Goal: Task Accomplishment & Management: Manage account settings

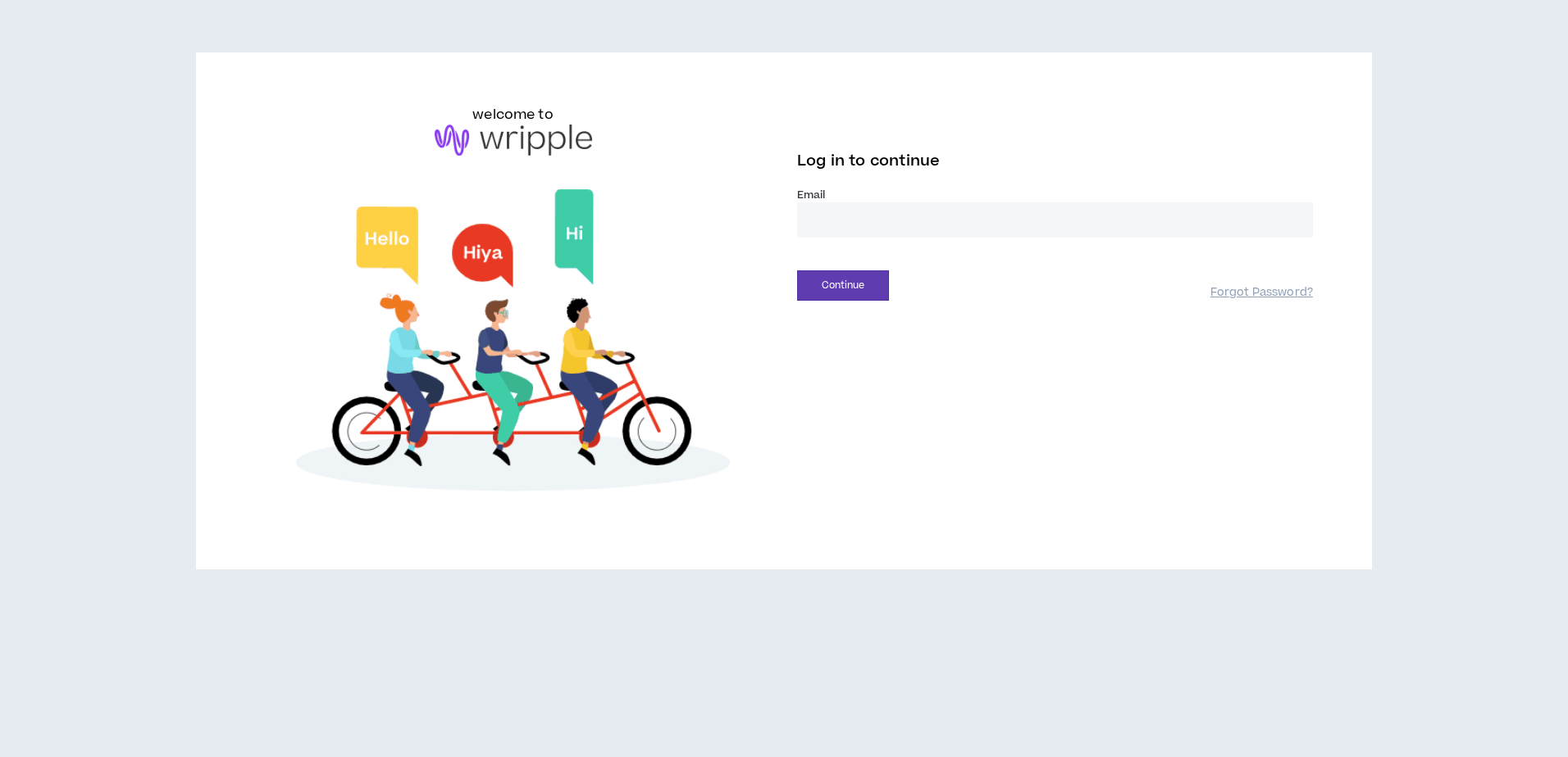
click at [878, 214] on input "email" at bounding box center [1054, 220] width 515 height 35
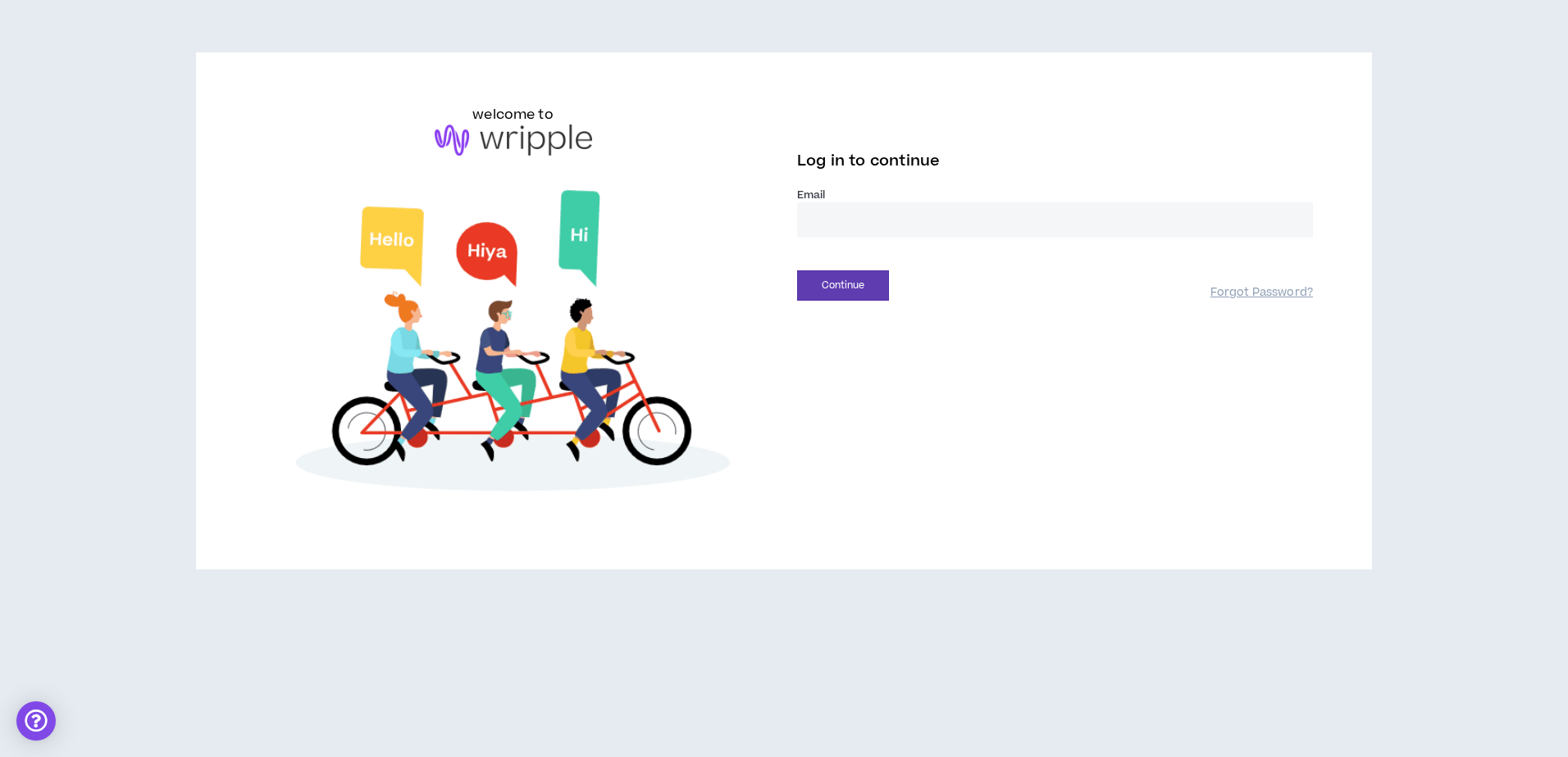
type input "**********"
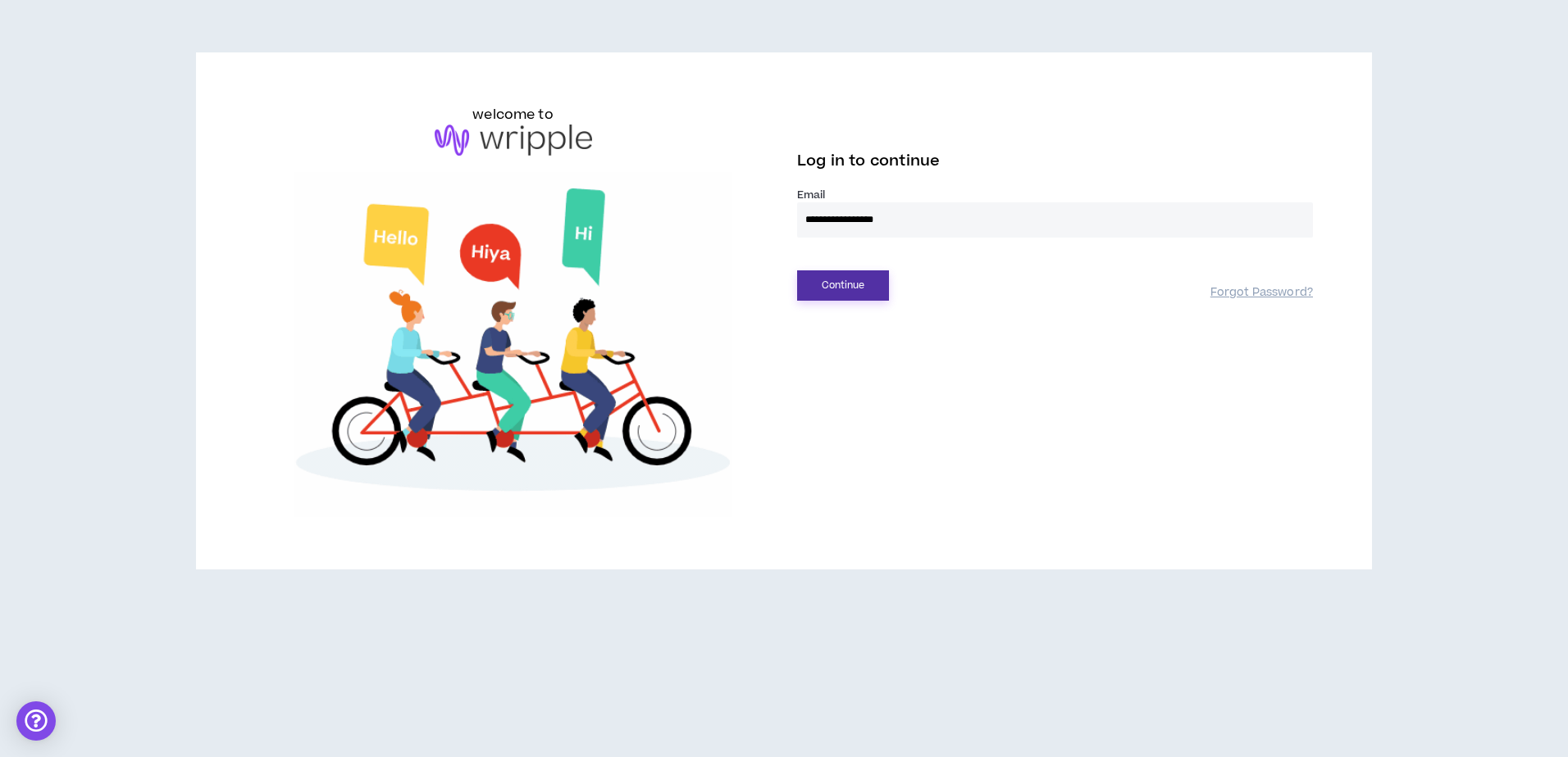
click at [840, 290] on button "Continue" at bounding box center [843, 286] width 92 height 30
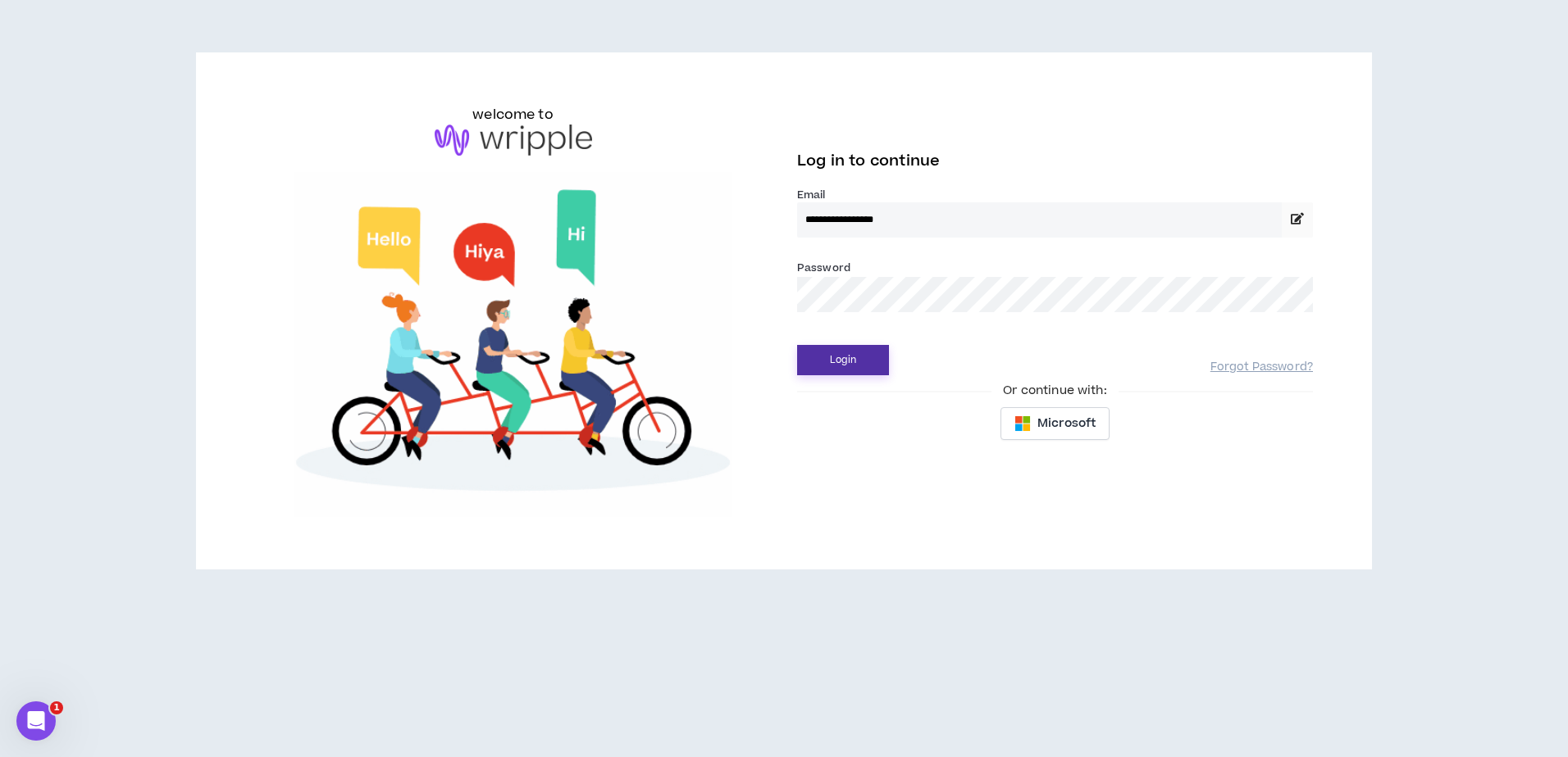
click at [808, 363] on button "Login" at bounding box center [843, 360] width 92 height 30
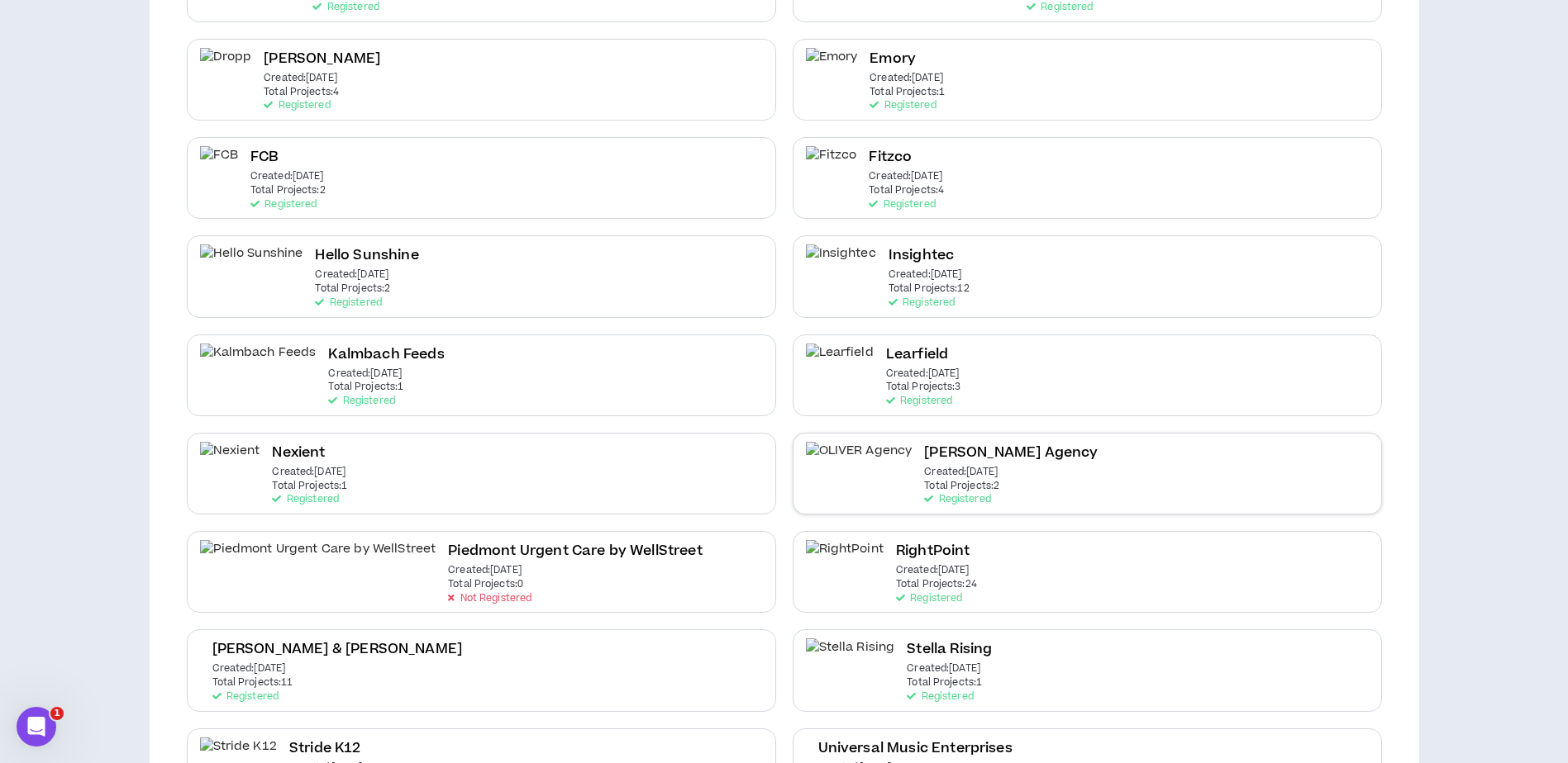
scroll to position [647, 0]
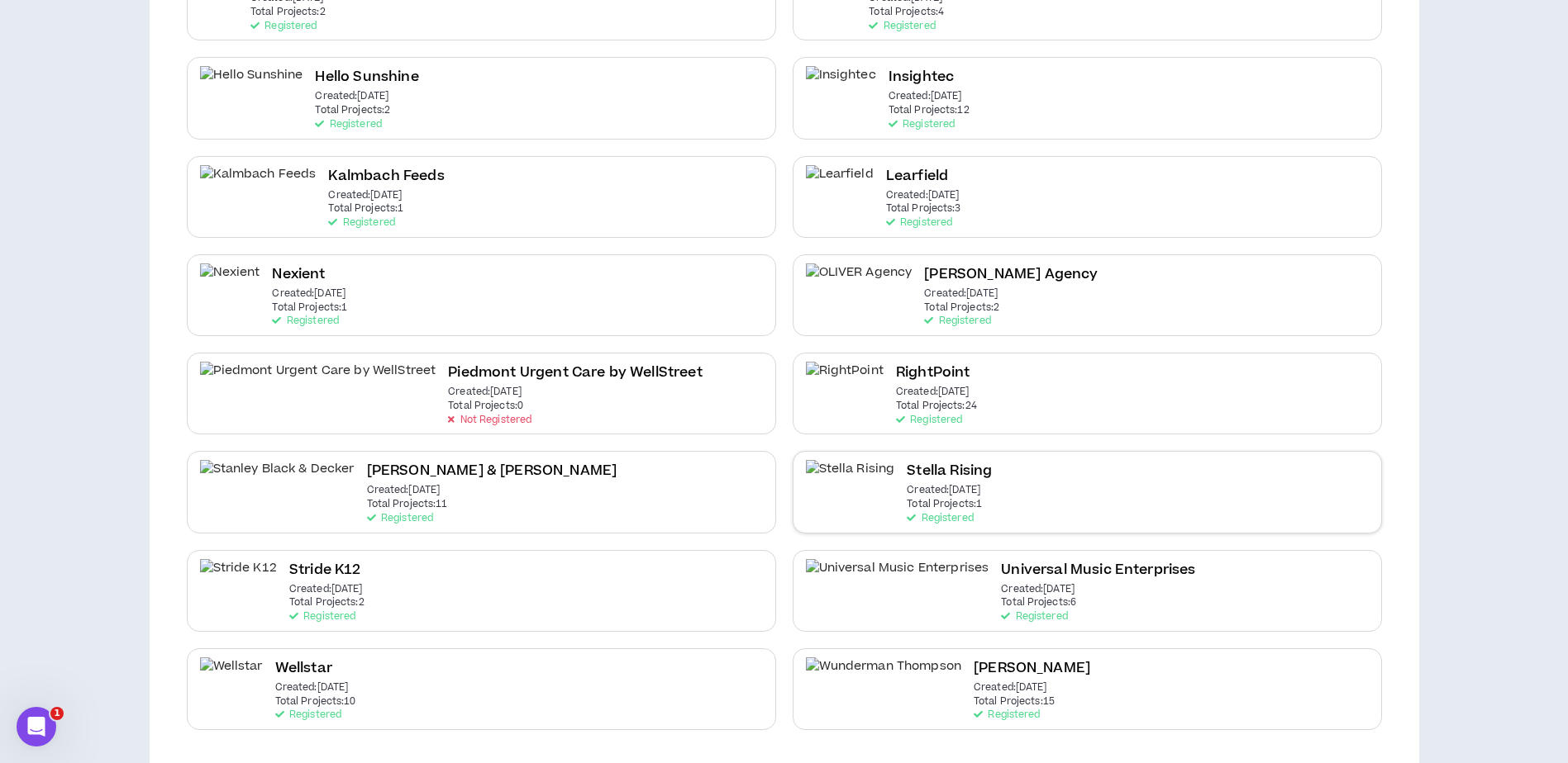
click at [1036, 477] on div "Stella Rising Created: [DATE] Total Projects: 1 Registered" at bounding box center [1088, 492] width 590 height 82
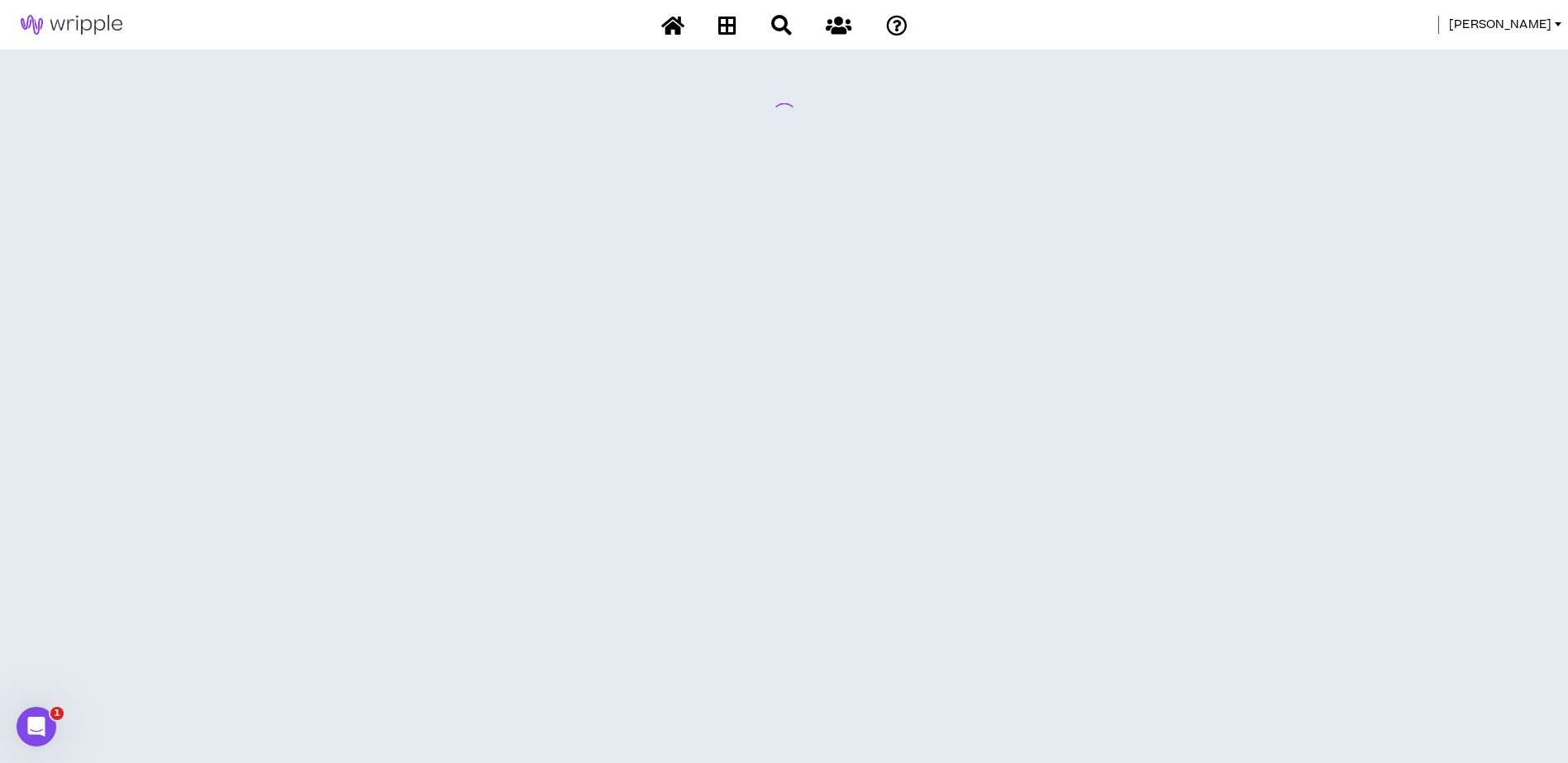
scroll to position [0, 0]
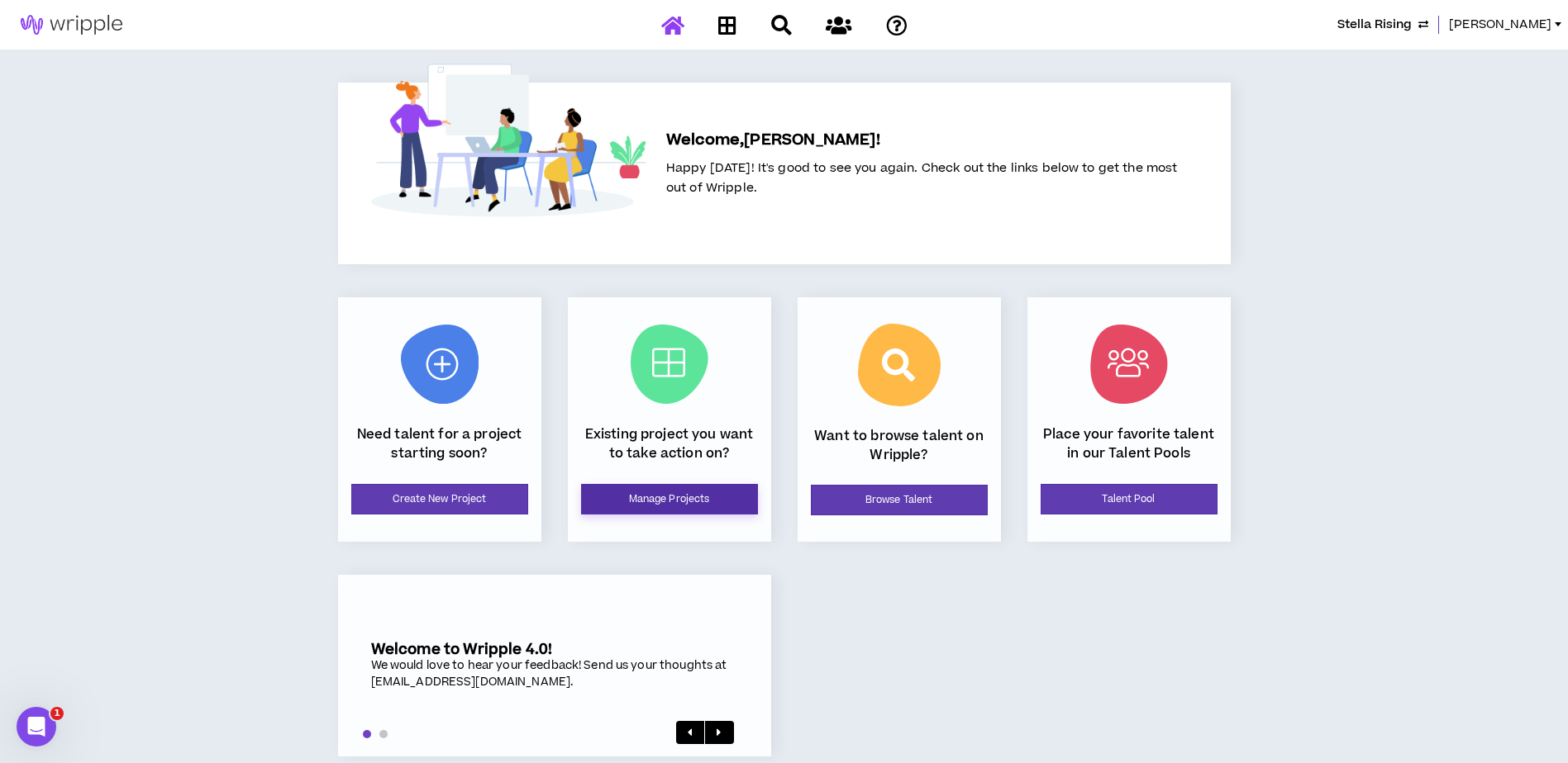
click at [701, 508] on link "Manage Projects" at bounding box center [669, 499] width 177 height 31
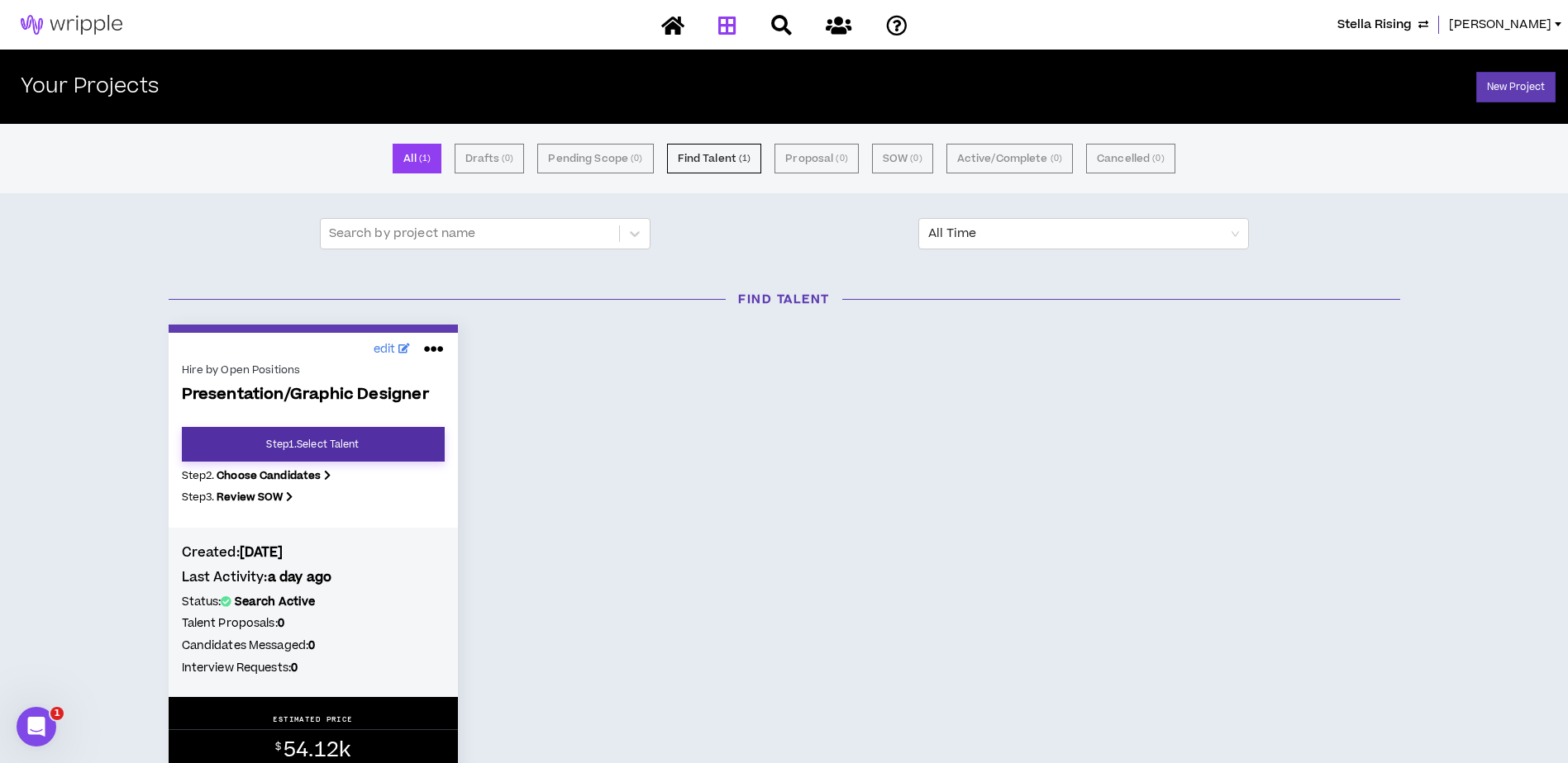
click at [298, 450] on link "Step 1 . Select Talent" at bounding box center [313, 444] width 263 height 35
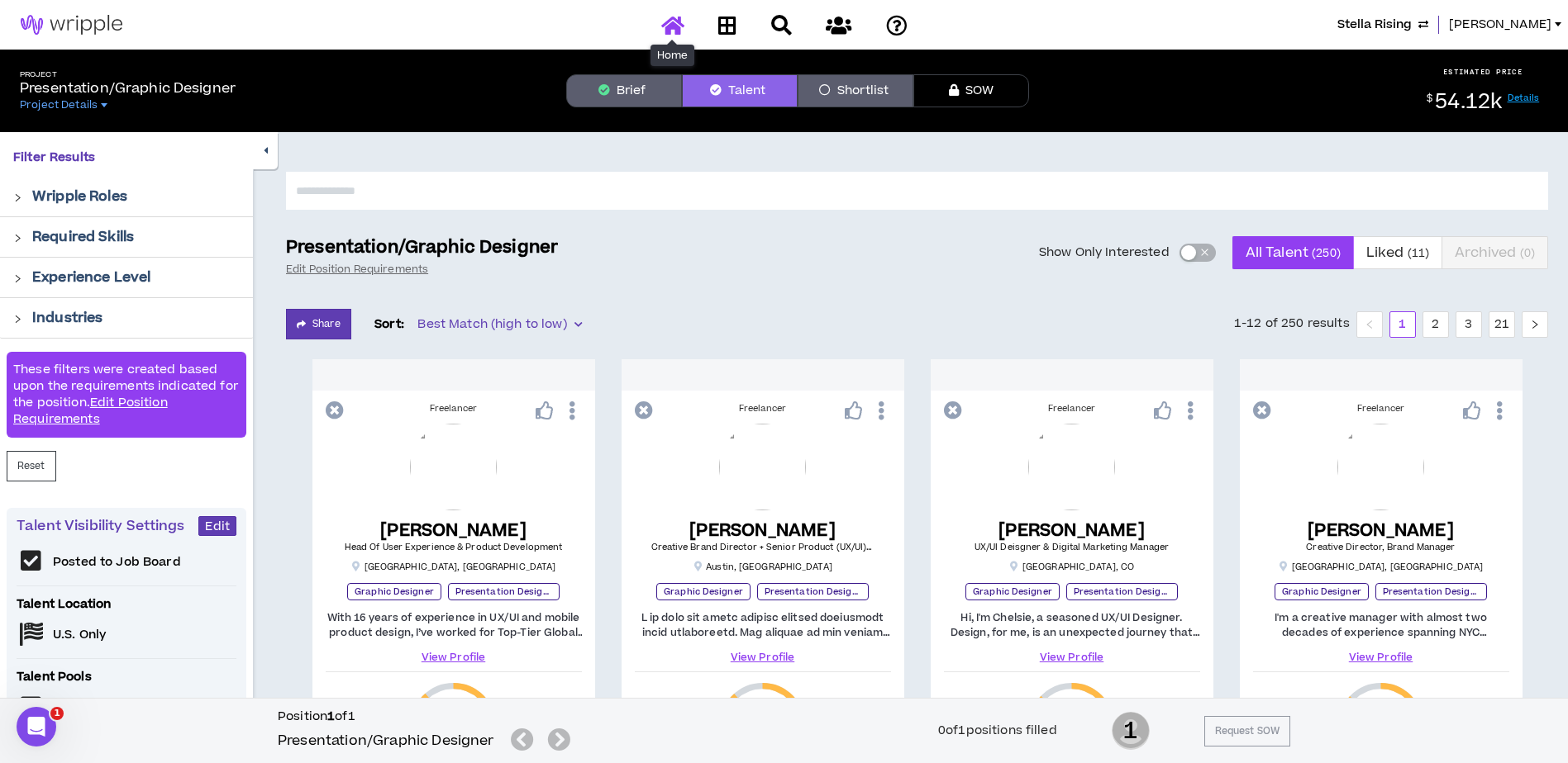
click at [674, 28] on icon at bounding box center [673, 25] width 23 height 21
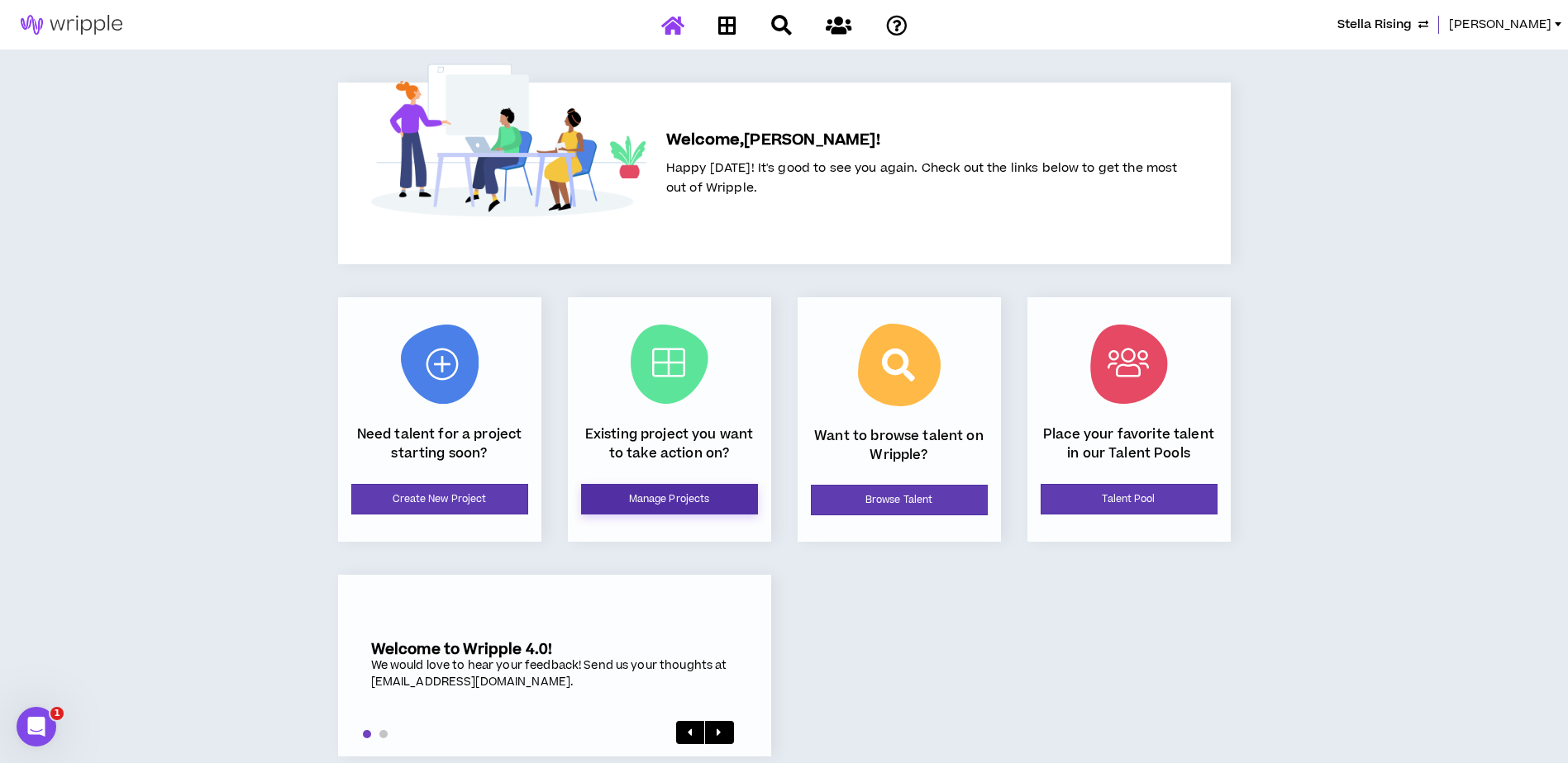
click at [633, 505] on link "Manage Projects" at bounding box center [669, 499] width 177 height 31
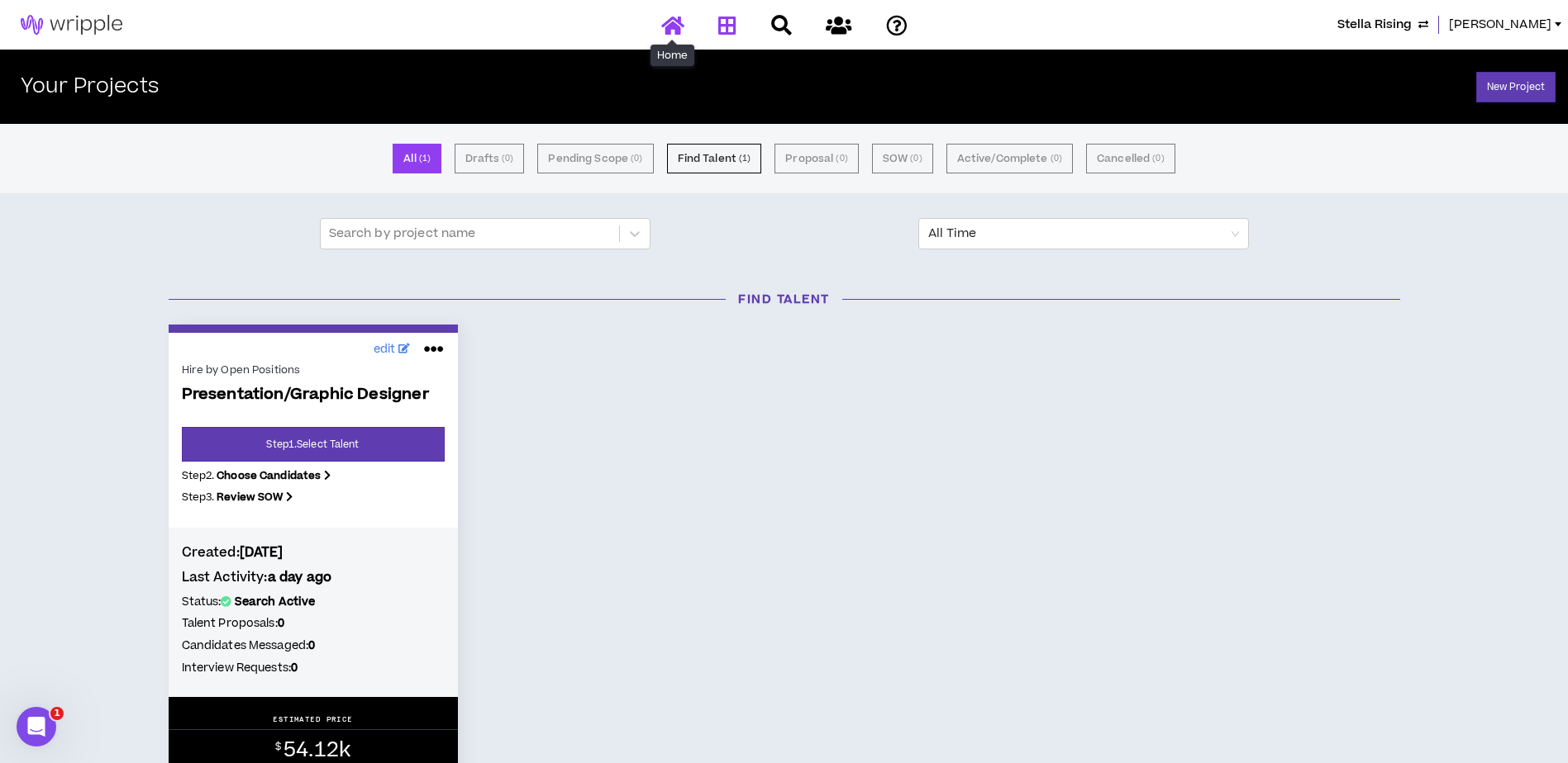
click at [671, 25] on icon at bounding box center [673, 25] width 23 height 21
